Goal: Task Accomplishment & Management: Use online tool/utility

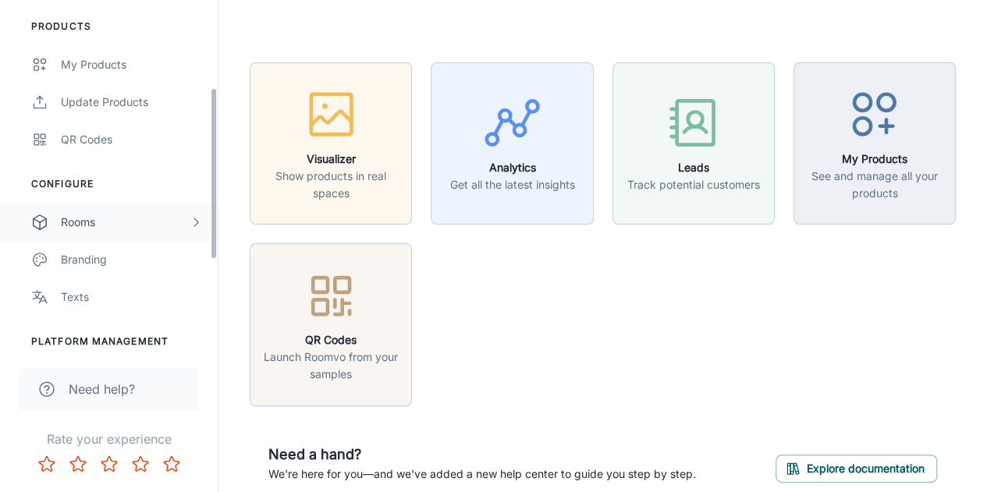
scroll to position [312, 0]
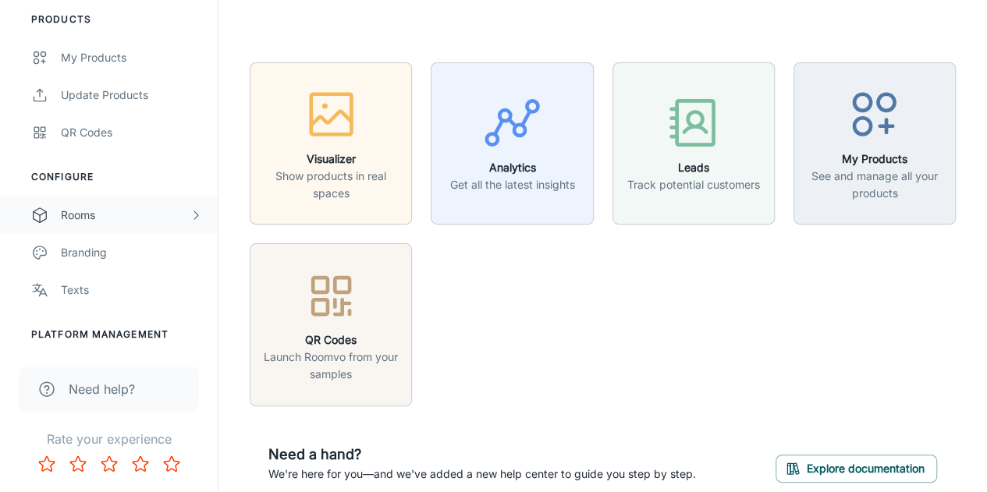
click at [94, 213] on div "Rooms" at bounding box center [125, 215] width 129 height 17
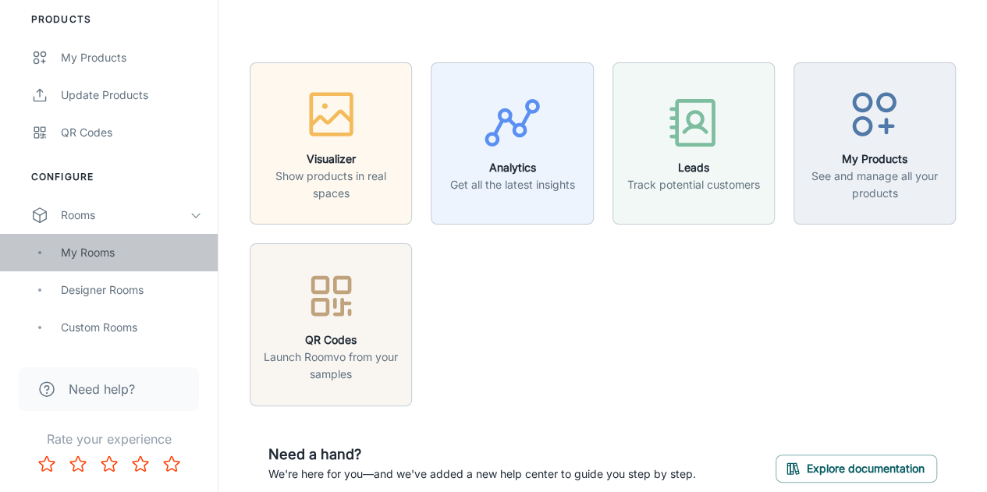
click at [100, 246] on div "My Rooms" at bounding box center [131, 252] width 141 height 17
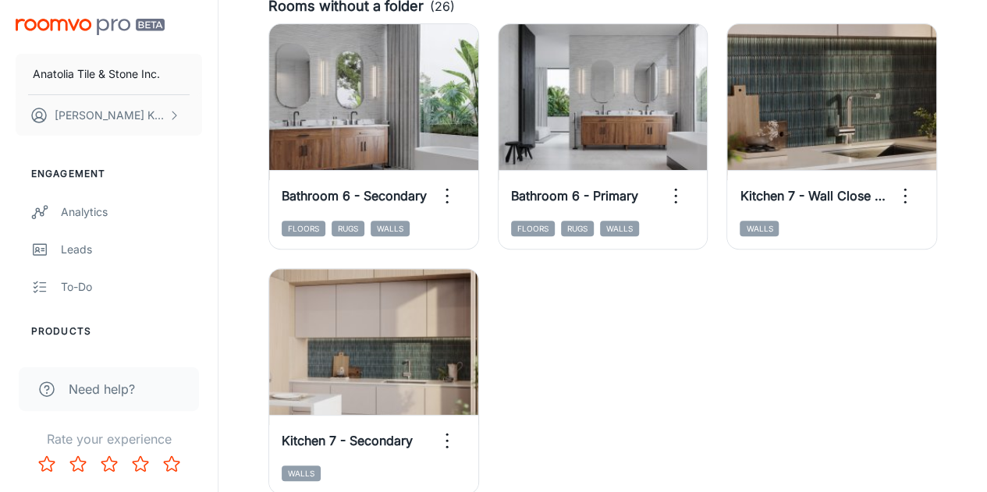
scroll to position [468, 0]
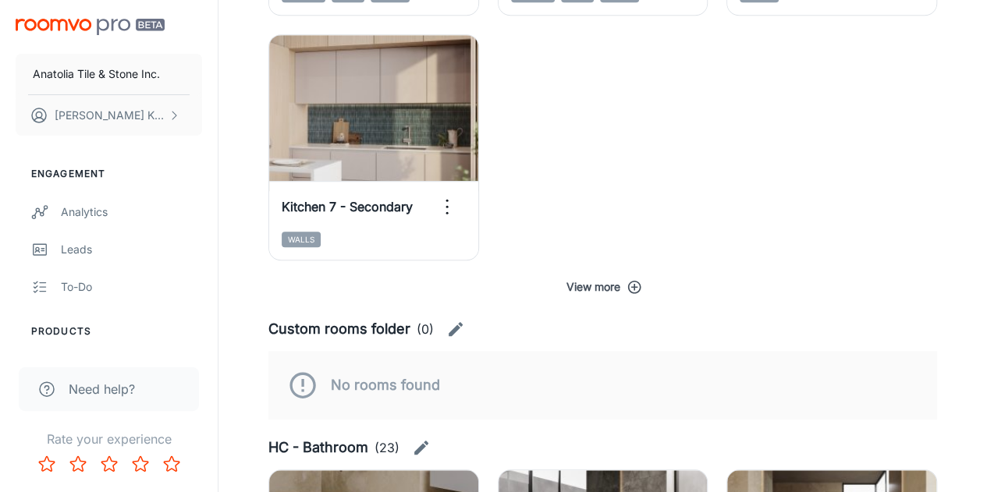
click at [616, 285] on button "View more" at bounding box center [602, 287] width 669 height 28
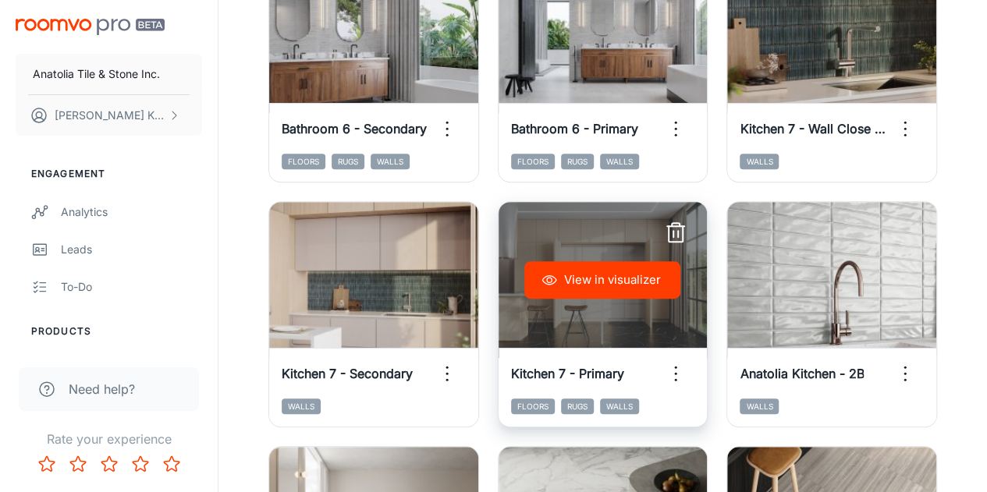
scroll to position [156, 0]
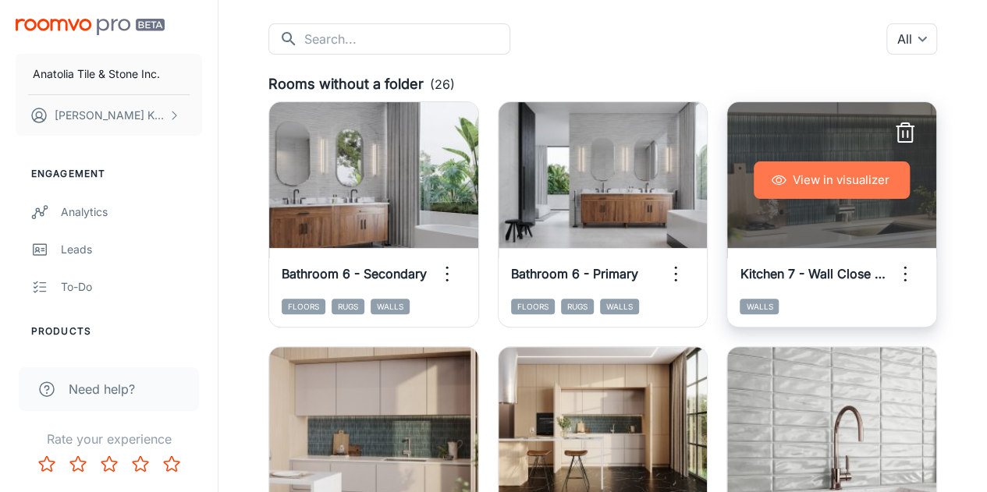
click at [844, 186] on button "View in visualizer" at bounding box center [832, 179] width 156 height 37
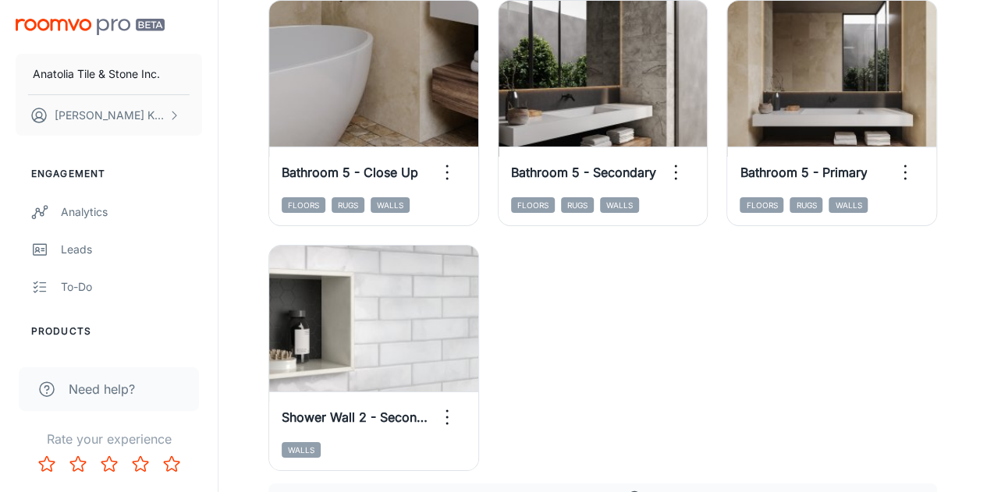
scroll to position [2887, 0]
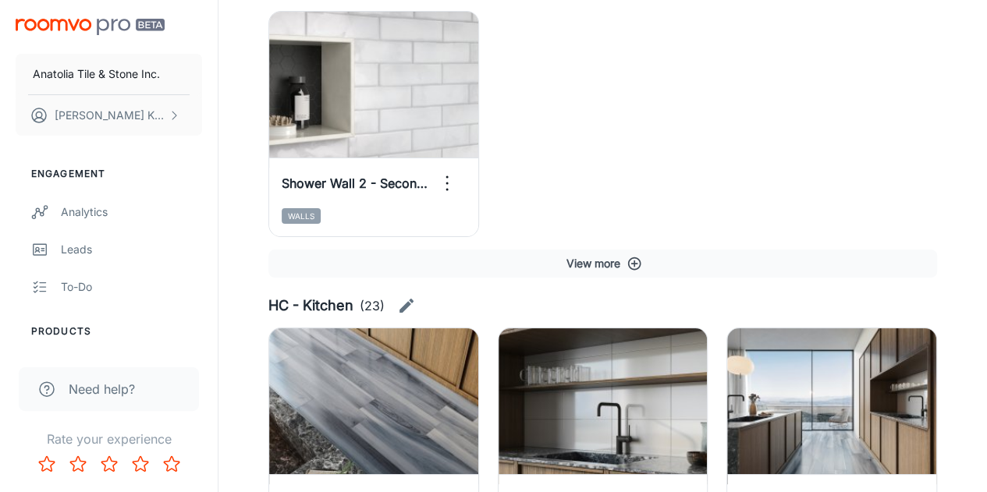
click at [605, 269] on button "View more" at bounding box center [602, 264] width 669 height 28
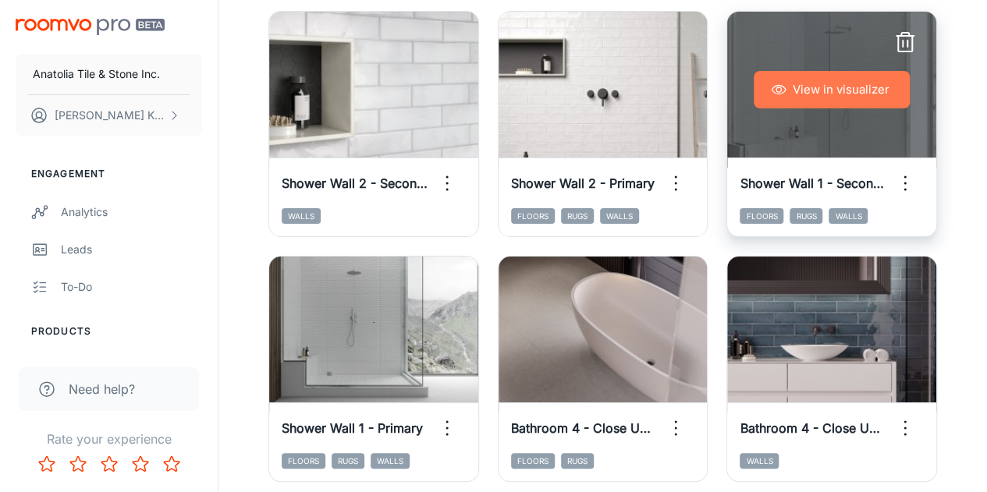
click at [832, 85] on button "View in visualizer" at bounding box center [832, 89] width 156 height 37
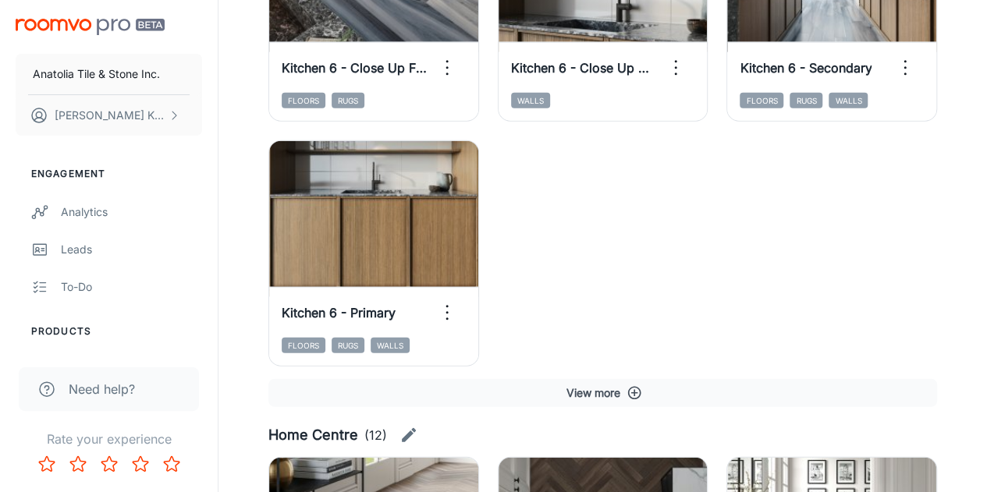
scroll to position [4915, 0]
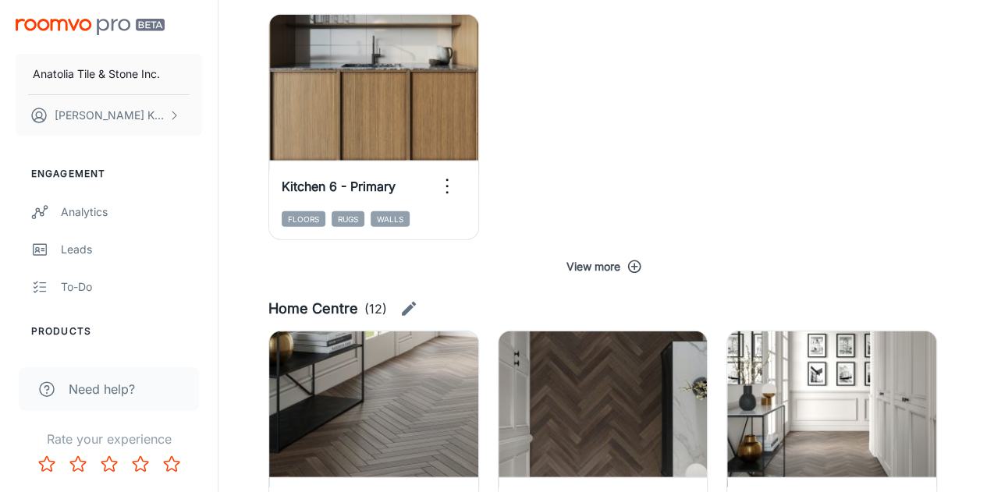
click at [587, 264] on button "View more" at bounding box center [602, 267] width 669 height 28
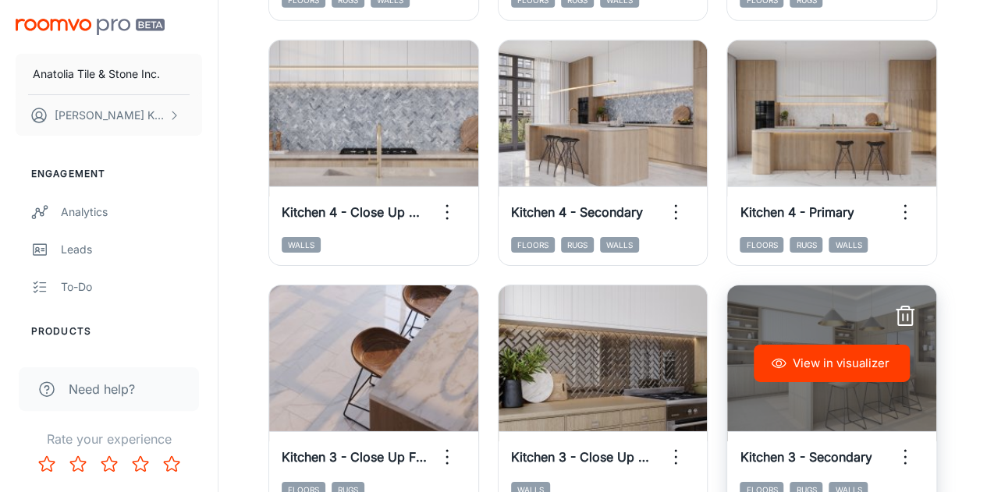
scroll to position [5305, 0]
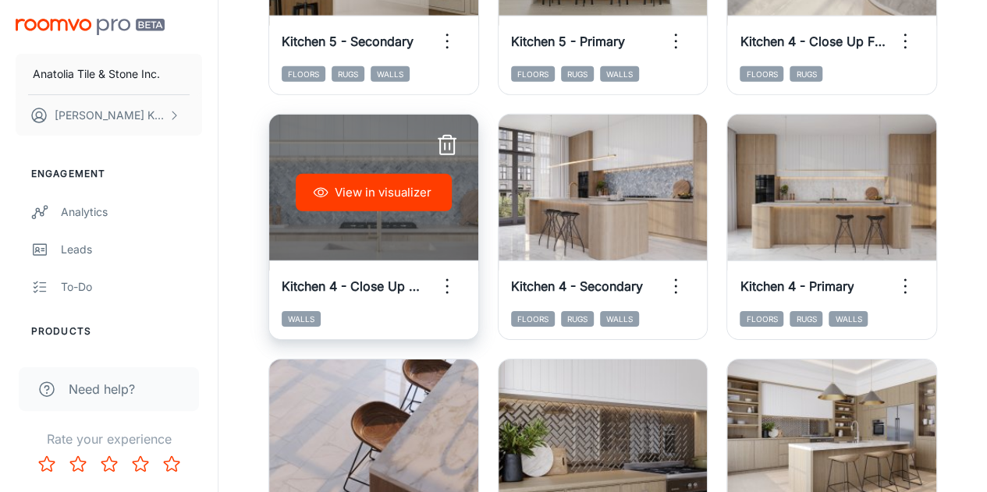
click at [407, 198] on button "View in visualizer" at bounding box center [374, 192] width 156 height 37
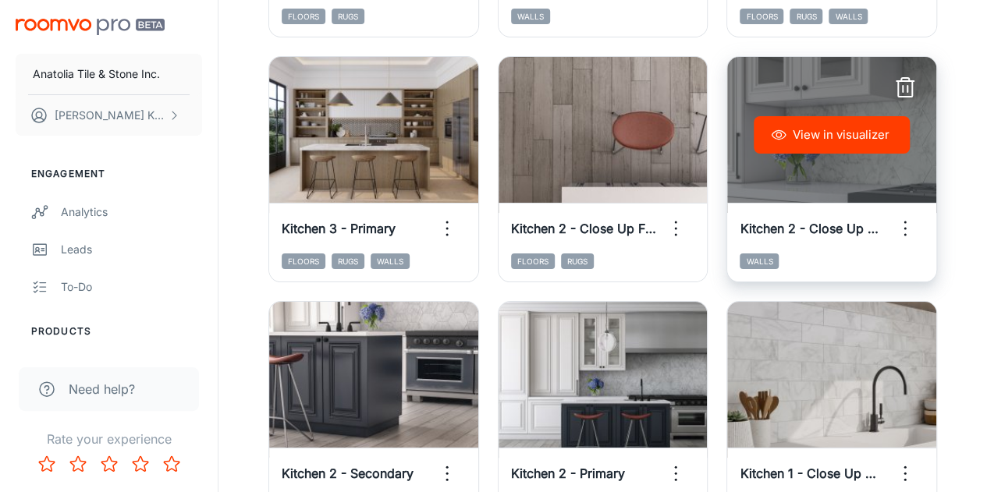
scroll to position [5929, 0]
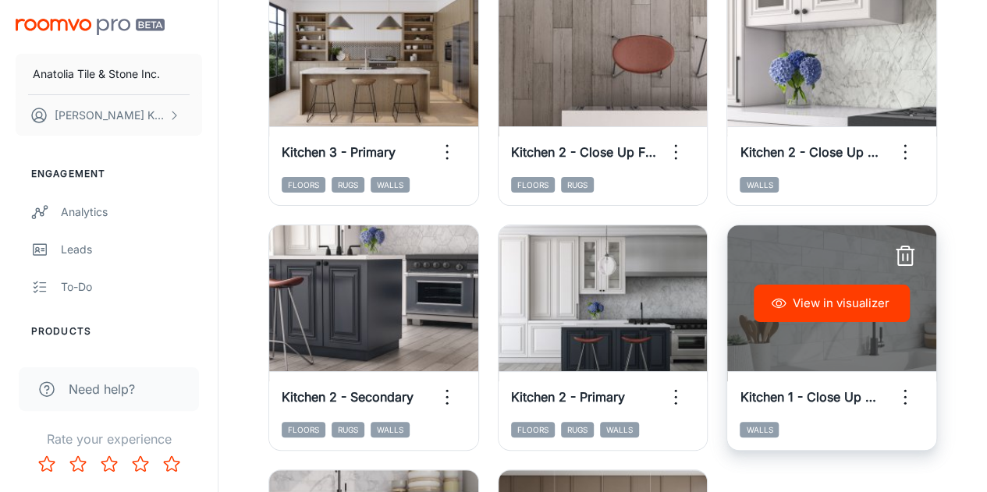
click at [854, 304] on button "View in visualizer" at bounding box center [832, 303] width 156 height 37
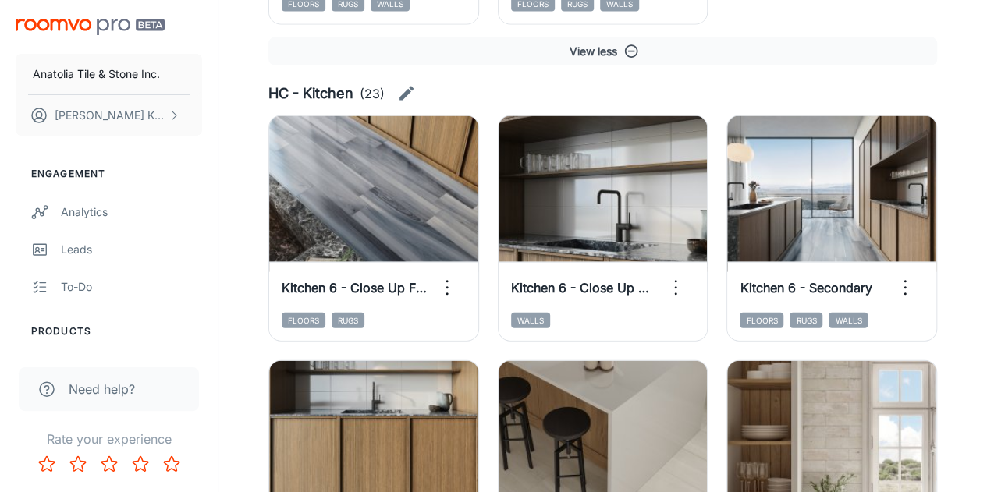
scroll to position [4447, 0]
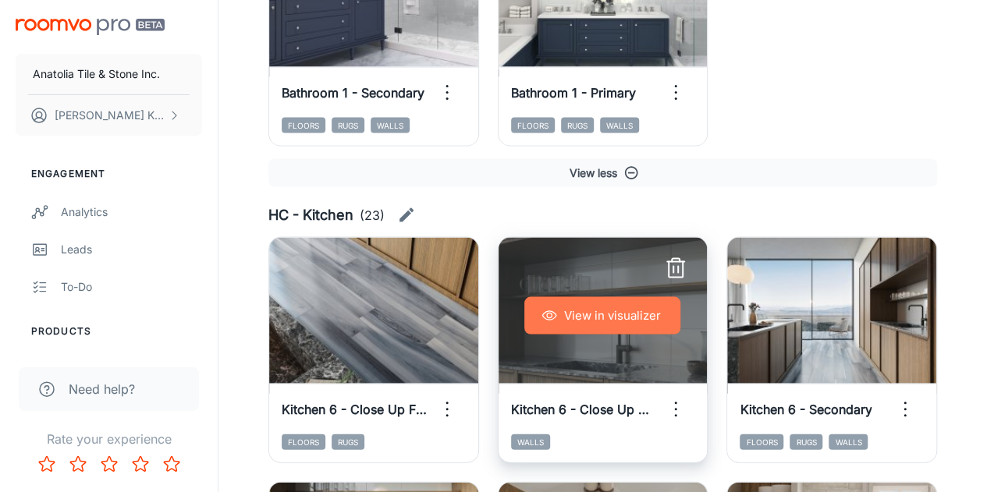
click at [621, 317] on button "View in visualizer" at bounding box center [602, 315] width 156 height 37
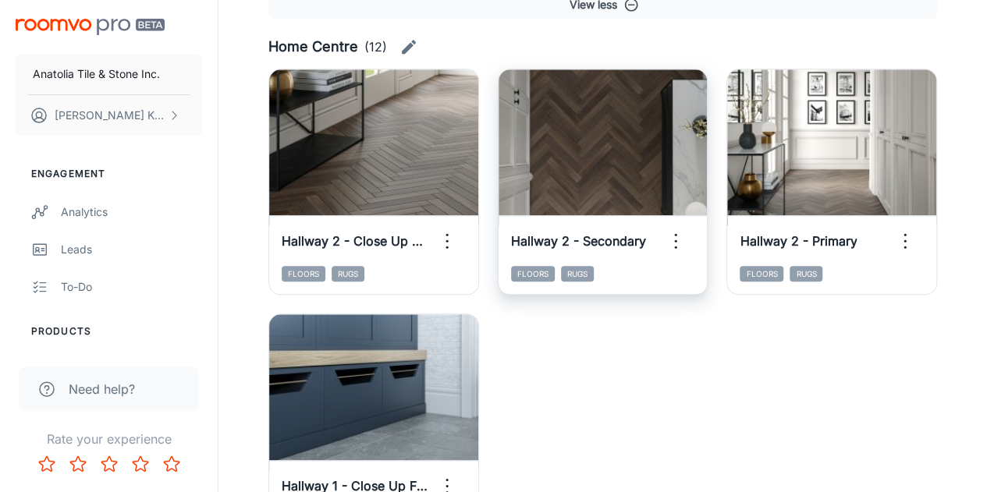
scroll to position [6553, 0]
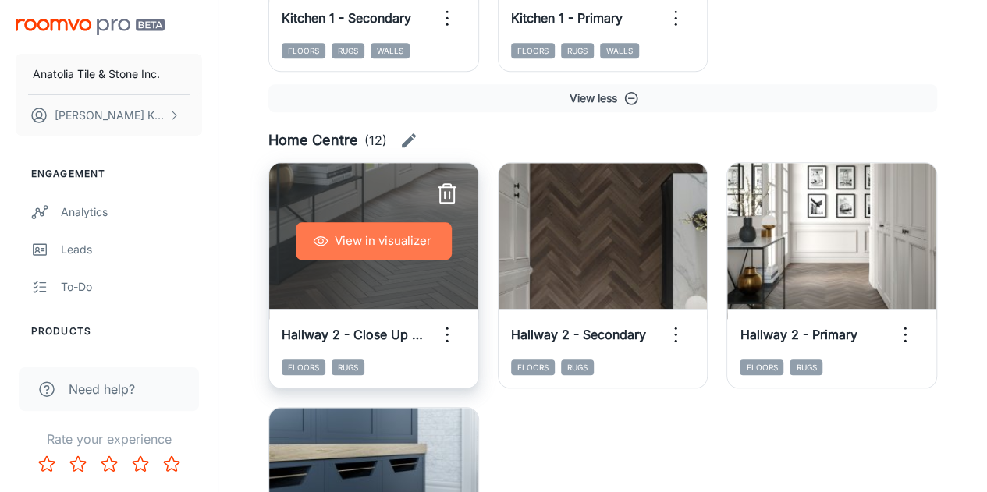
click at [380, 232] on button "View in visualizer" at bounding box center [374, 240] width 156 height 37
